Goal: Task Accomplishment & Management: Manage account settings

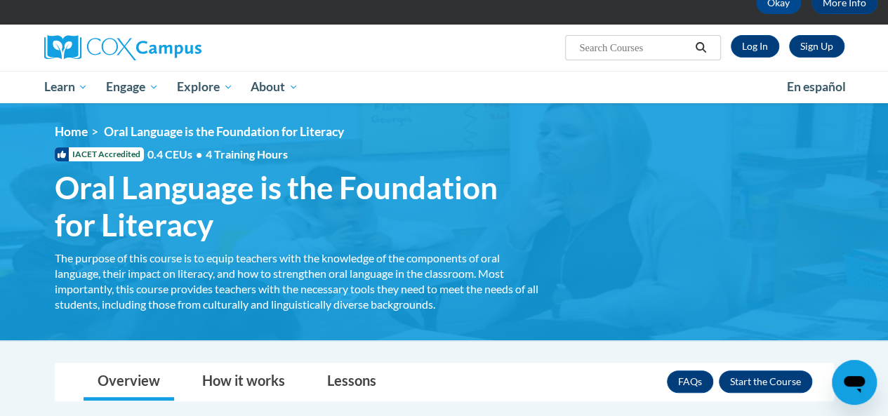
scroll to position [154, 0]
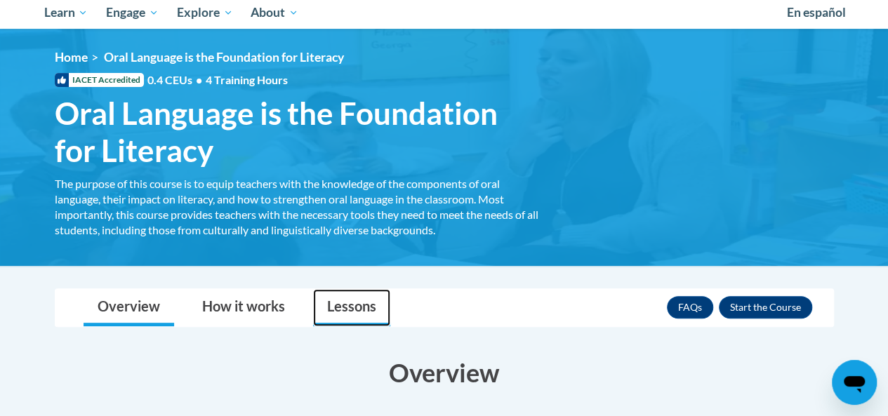
click at [364, 297] on link "Lessons" at bounding box center [351, 307] width 77 height 37
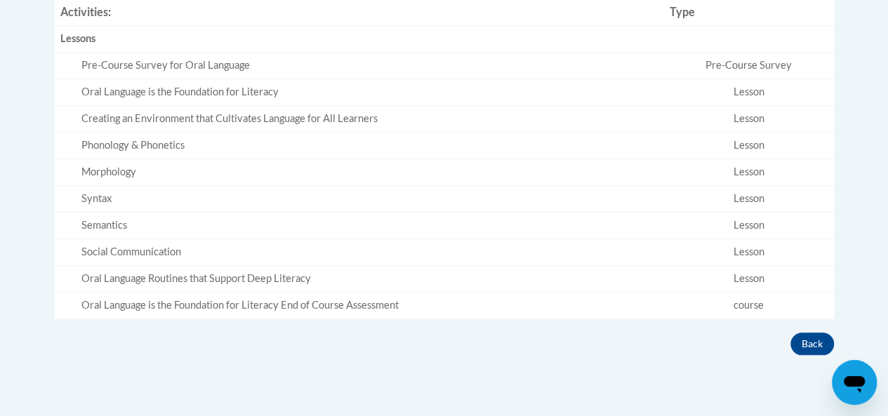
scroll to position [583, 0]
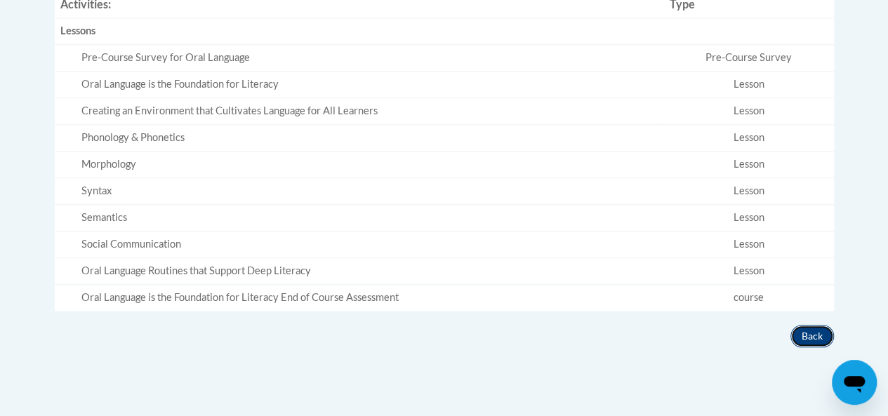
click at [813, 343] on button "Back" at bounding box center [813, 336] width 44 height 22
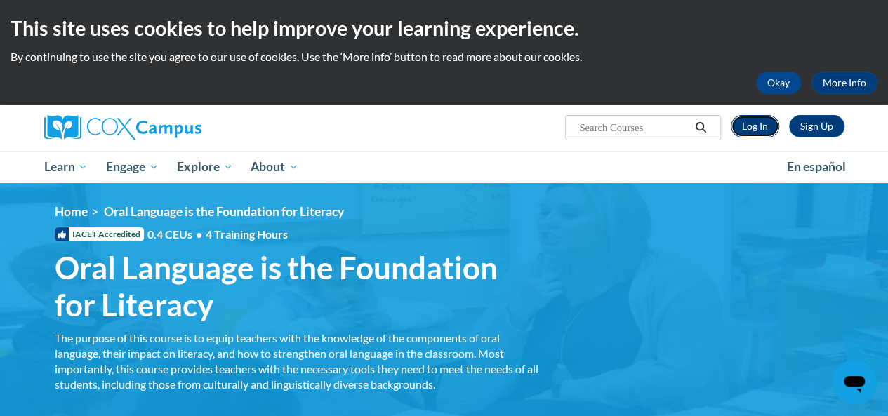
click at [747, 127] on link "Log In" at bounding box center [755, 126] width 48 height 22
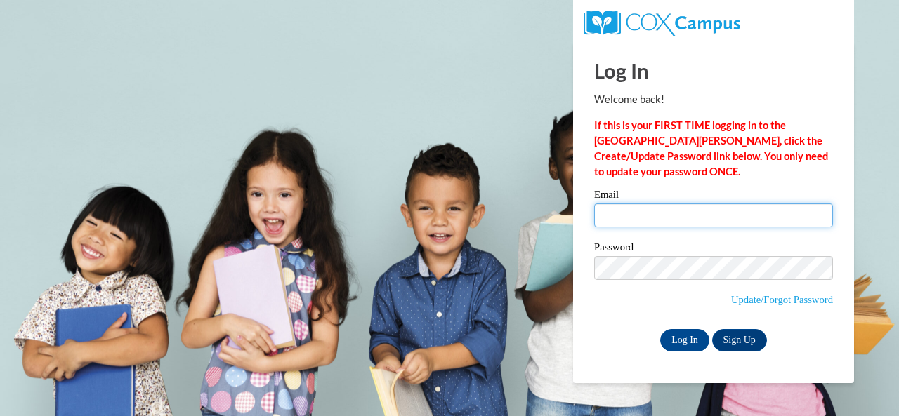
click at [699, 211] on input "Email" at bounding box center [713, 216] width 239 height 24
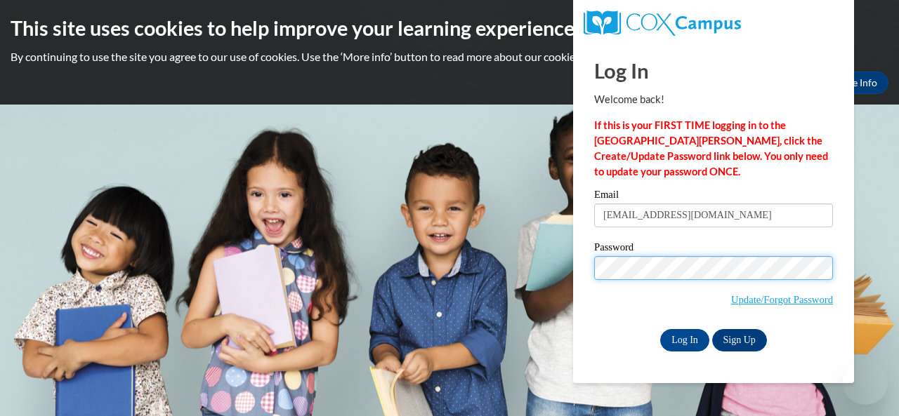
type input "shoulders.briana.r@muscogee.k12.ga.us"
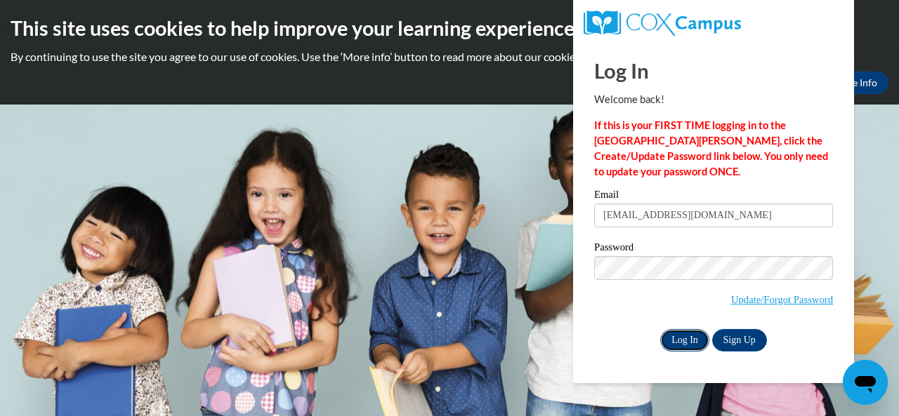
click at [675, 329] on input "Log In" at bounding box center [684, 340] width 49 height 22
click at [678, 335] on input "Log In" at bounding box center [684, 340] width 49 height 22
